Goal: Contribute content: Add original content to the website for others to see

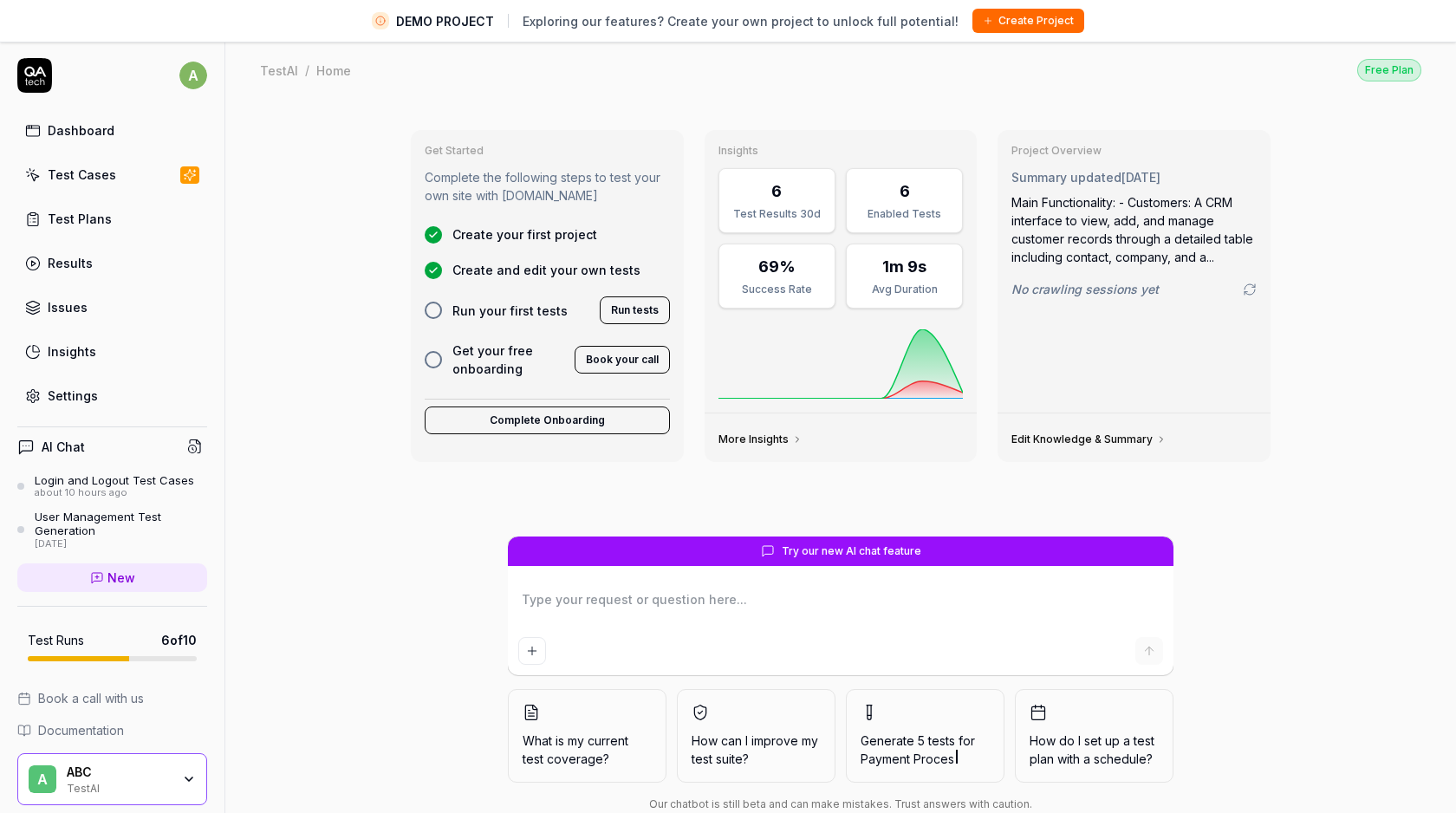
click at [521, 235] on span "Create your first project" at bounding box center [524, 235] width 144 height 19
click at [427, 234] on div at bounding box center [434, 236] width 18 height 18
click at [433, 268] on icon at bounding box center [434, 271] width 11 height 11
type textarea "*"
